Goal: Information Seeking & Learning: Learn about a topic

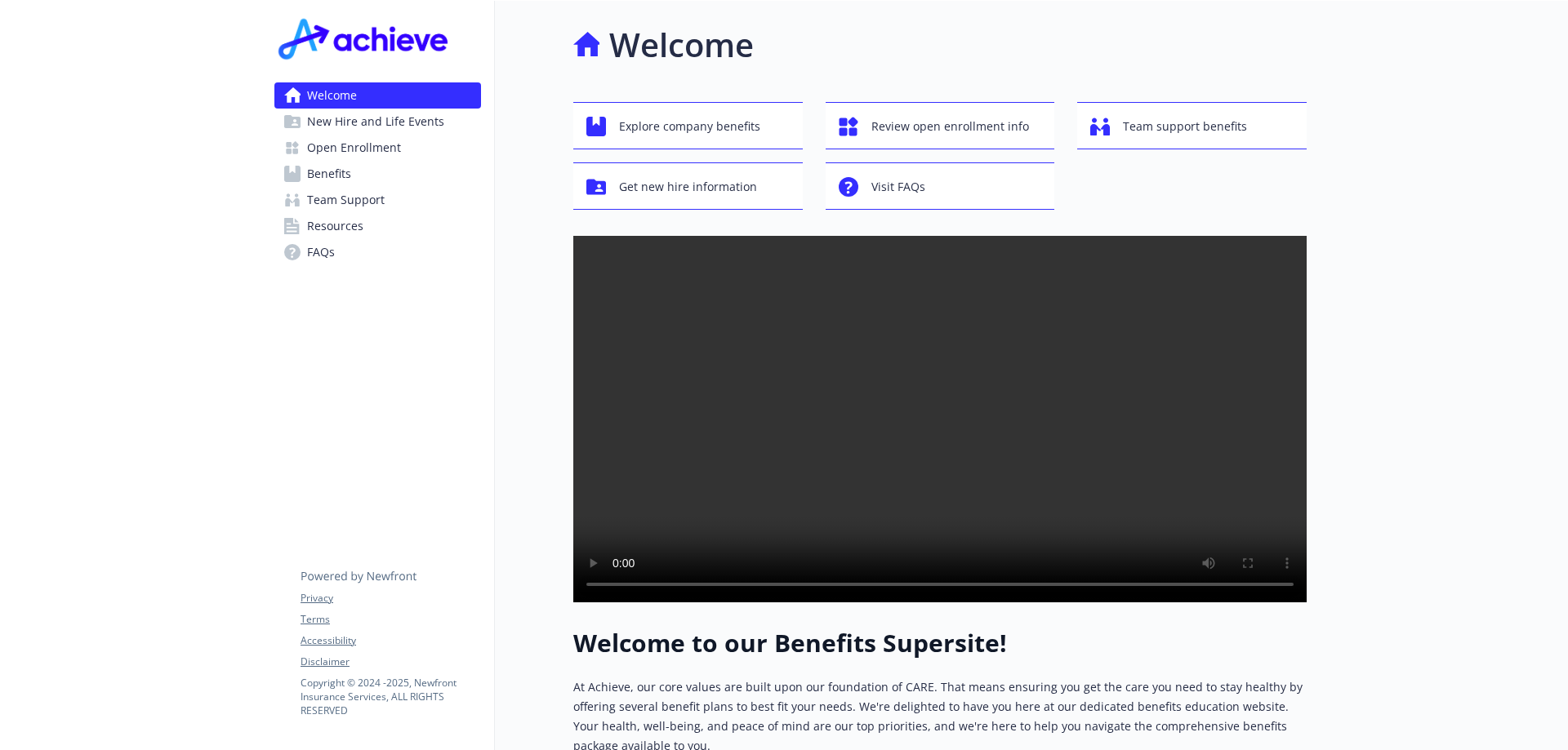
click at [359, 124] on span "New Hire and Life Events" at bounding box center [375, 121] width 137 height 26
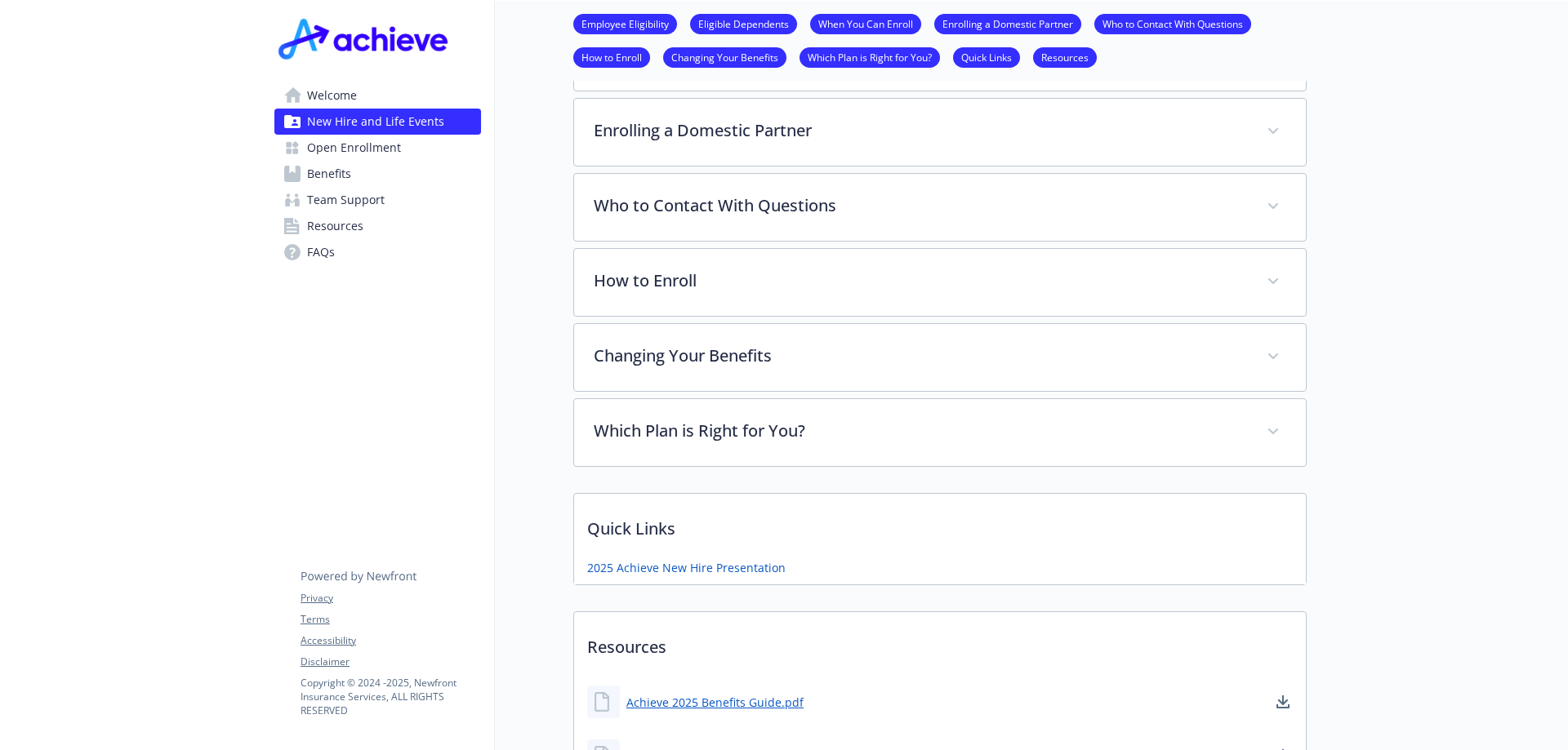
scroll to position [816, 0]
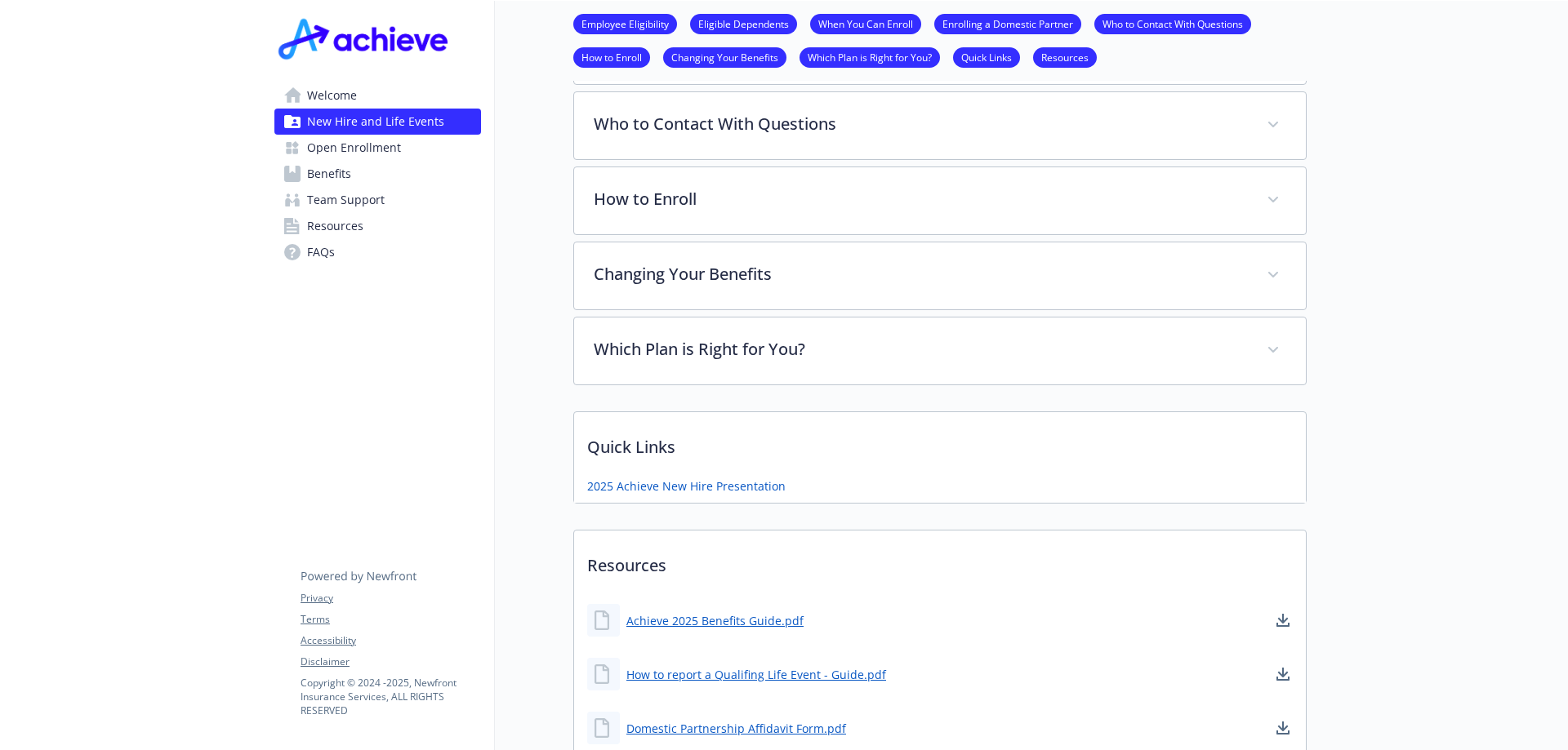
click at [330, 184] on span "Benefits" at bounding box center [329, 174] width 44 height 26
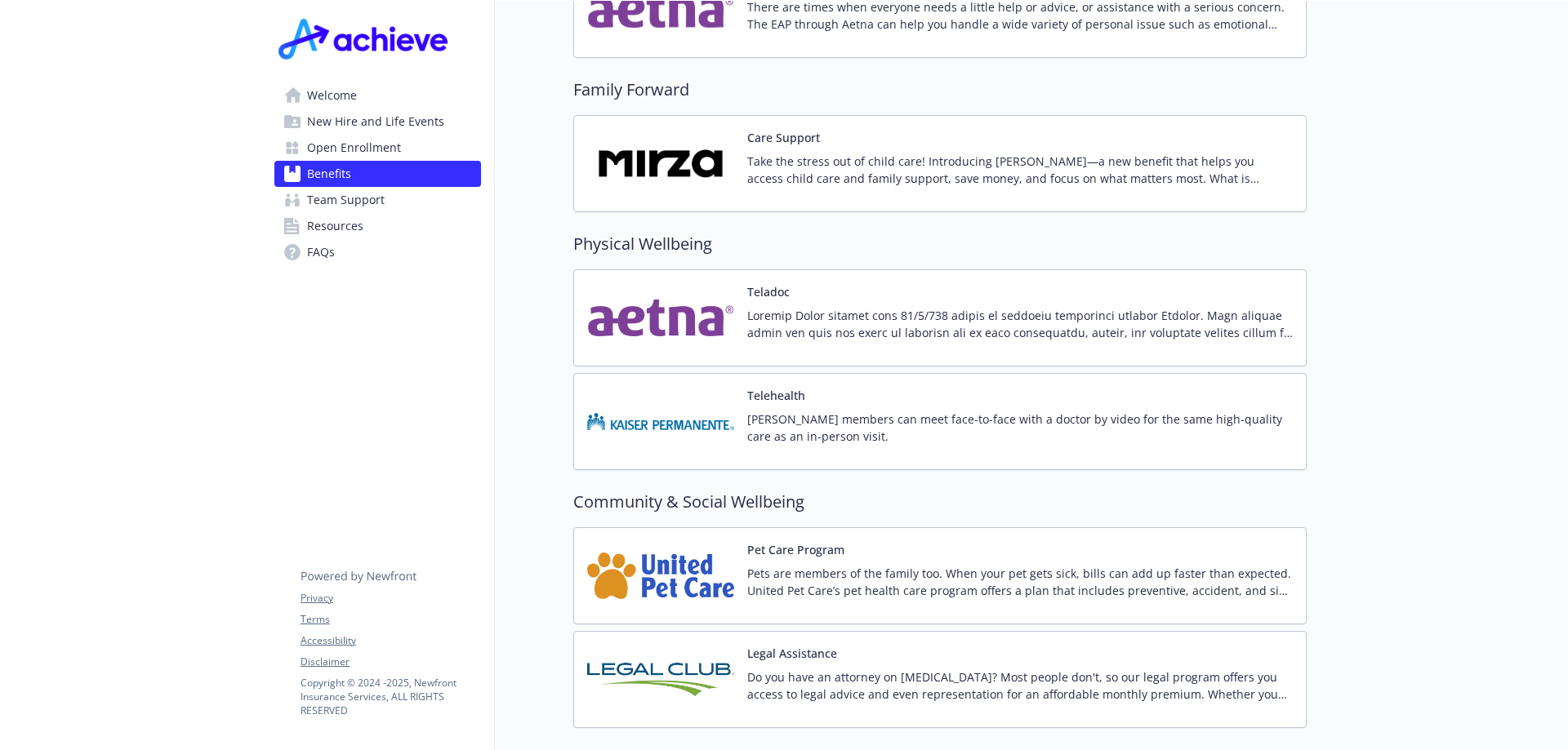
scroll to position [3275, 0]
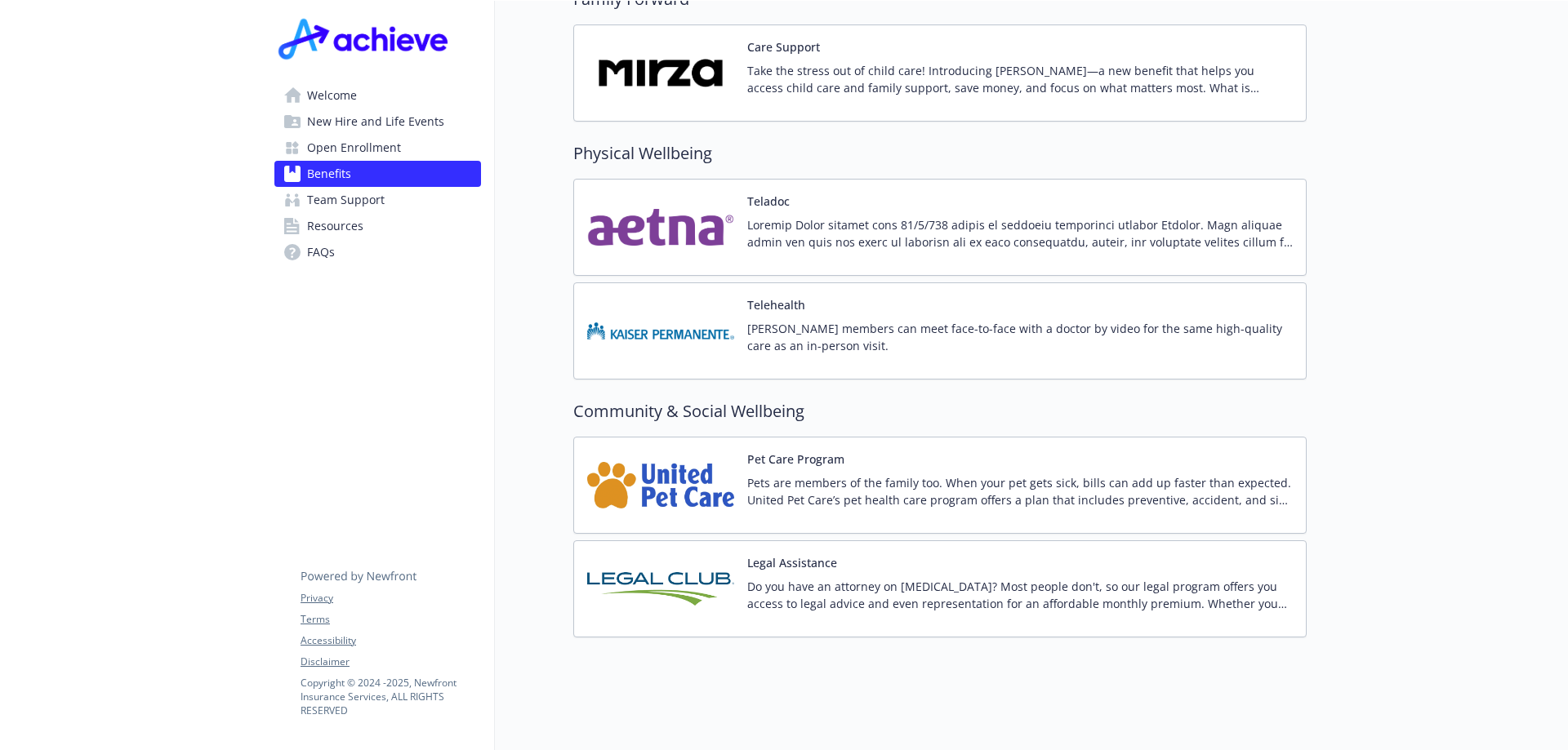
scroll to position [1004, 0]
